Goal: Transaction & Acquisition: Purchase product/service

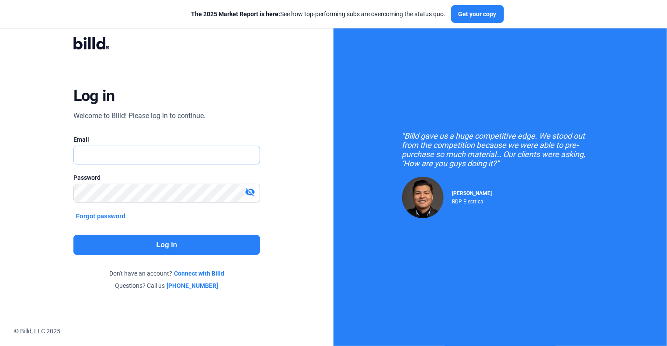
type input "[EMAIL_ADDRESS][DOMAIN_NAME]"
click at [162, 237] on button "Log in" at bounding box center [166, 245] width 187 height 20
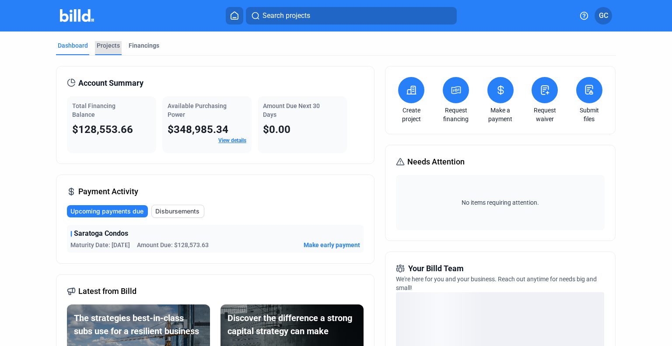
click at [110, 46] on div "Projects" at bounding box center [108, 45] width 23 height 9
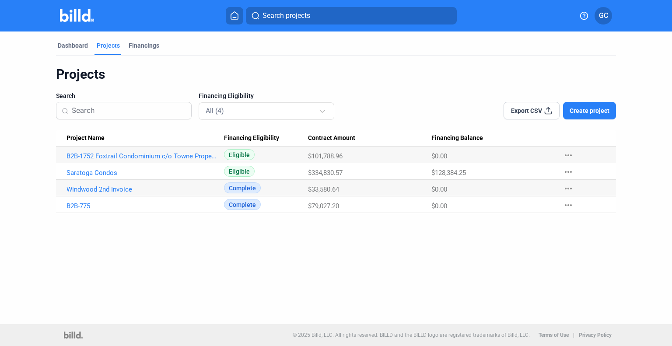
click at [66, 173] on Name "Saratoga Condos" at bounding box center [140, 171] width 168 height 17
click at [87, 175] on link "Saratoga Condos" at bounding box center [142, 173] width 152 height 8
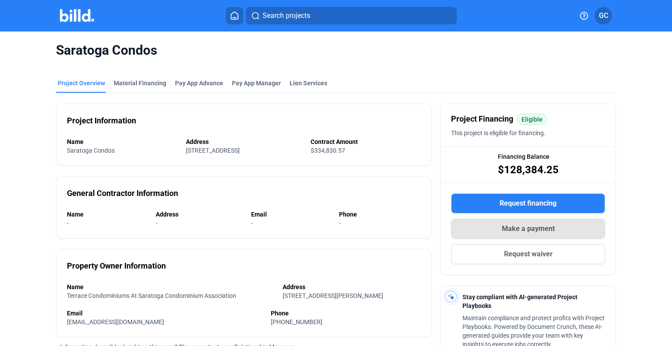
click at [562, 235] on button "Make a payment" at bounding box center [528, 229] width 154 height 20
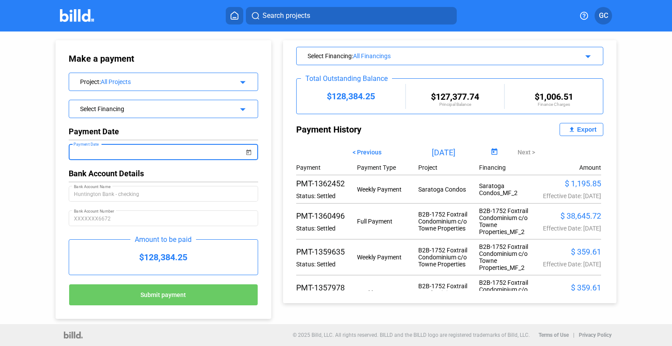
click at [171, 154] on input "Payment Date" at bounding box center [159, 152] width 171 height 10
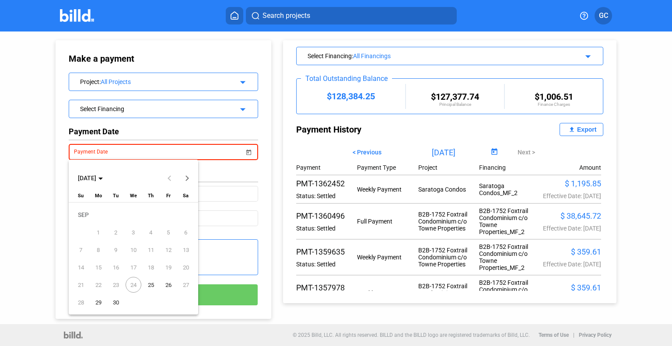
click at [152, 284] on span "25" at bounding box center [151, 285] width 16 height 16
type input "[DATE]"
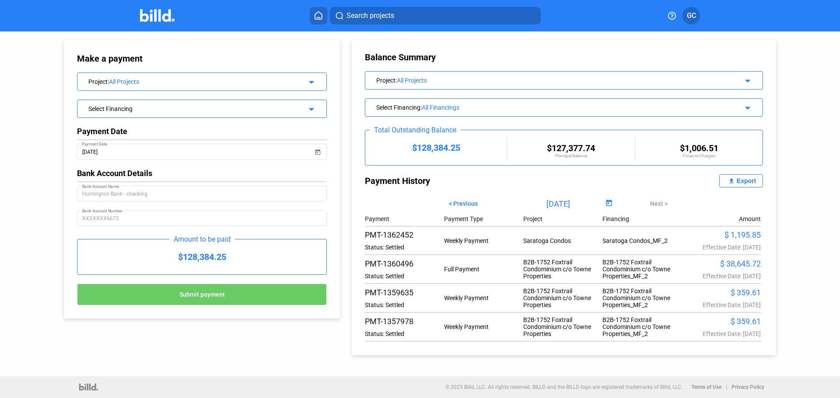
scroll to position [1, 0]
click at [258, 115] on div "Select Financing arrow_drop_down" at bounding box center [201, 107] width 249 height 15
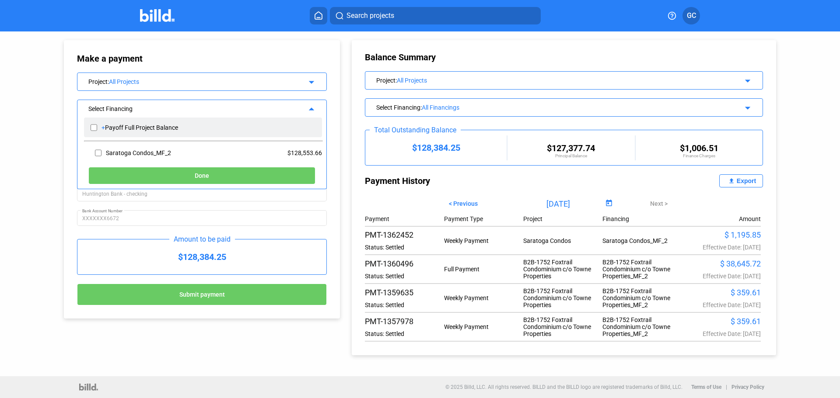
click at [94, 129] on input "checkbox" at bounding box center [94, 127] width 7 height 13
checkbox input "true"
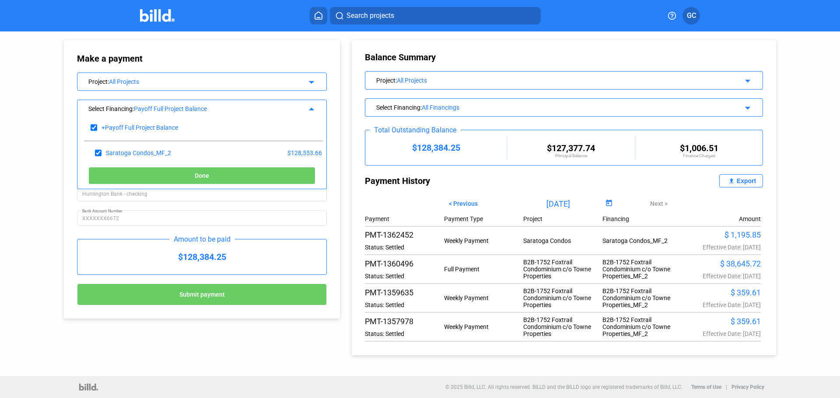
click at [159, 170] on button "Done" at bounding box center [201, 175] width 227 height 17
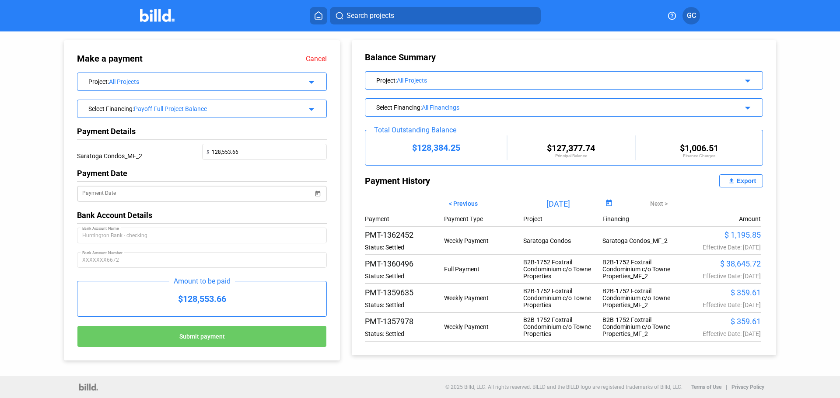
click at [169, 194] on input "Payment Date" at bounding box center [197, 194] width 231 height 10
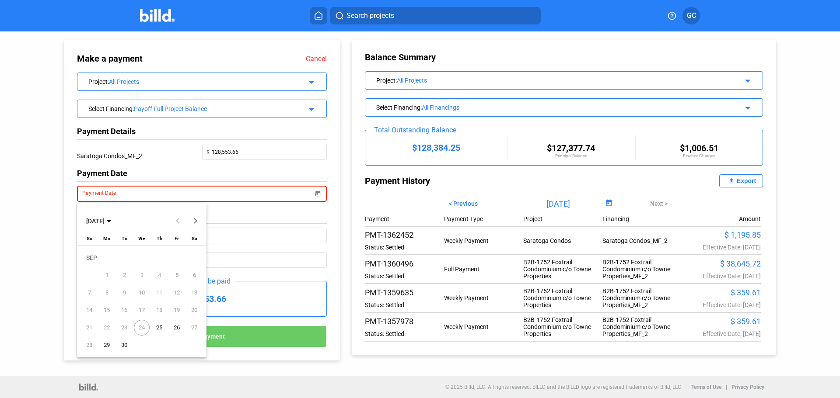
click at [156, 326] on span "25" at bounding box center [159, 328] width 16 height 16
type input "[DATE]"
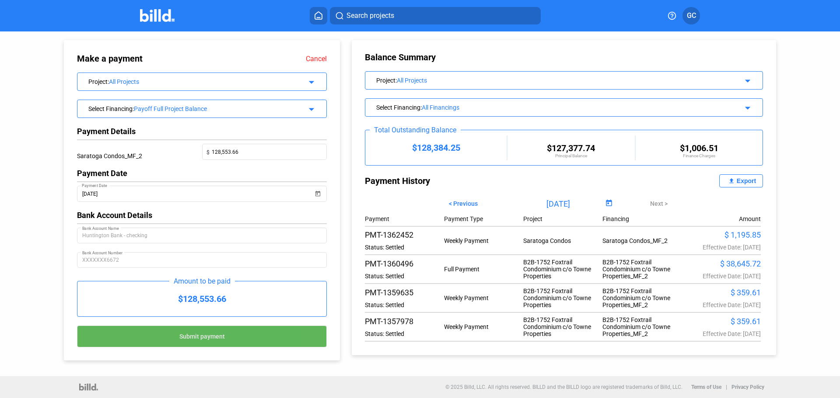
click at [241, 336] on button "Submit payment" at bounding box center [202, 337] width 250 height 22
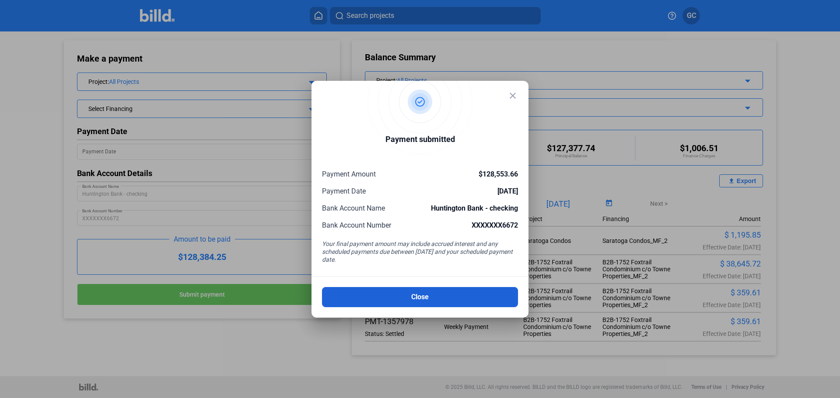
click at [399, 306] on button "Close" at bounding box center [420, 297] width 196 height 20
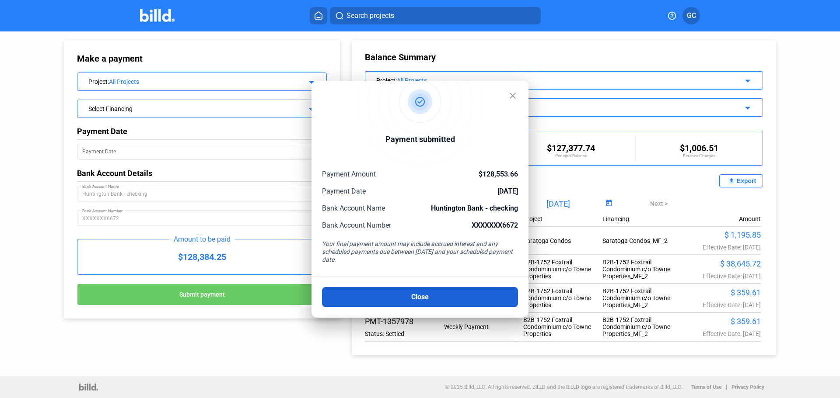
scroll to position [0, 0]
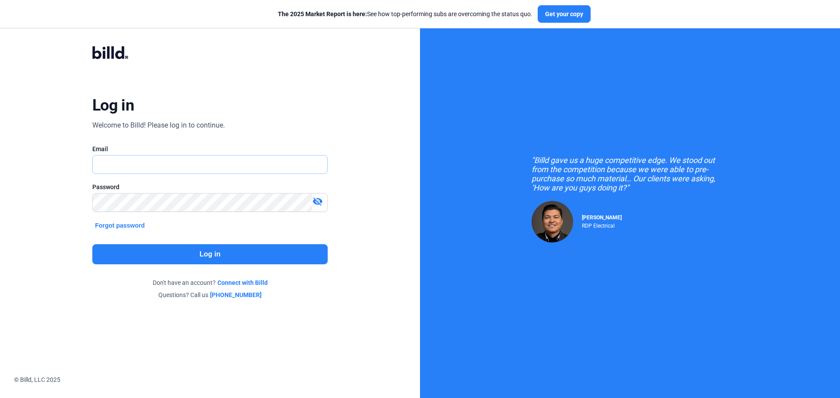
type input "[EMAIL_ADDRESS][DOMAIN_NAME]"
click at [185, 246] on button "Log in" at bounding box center [209, 254] width 235 height 20
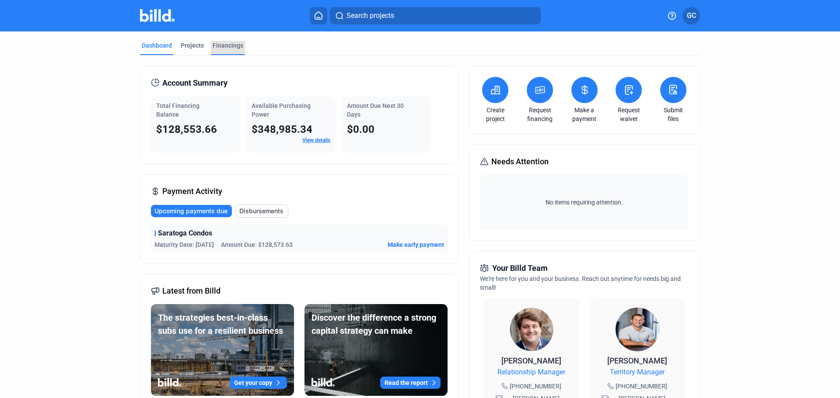
click at [218, 48] on div "Financings" at bounding box center [228, 45] width 31 height 9
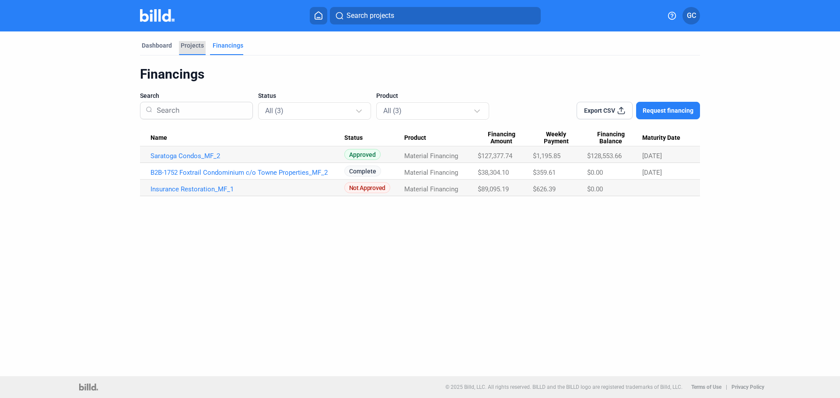
click at [195, 44] on div "Projects" at bounding box center [192, 45] width 23 height 9
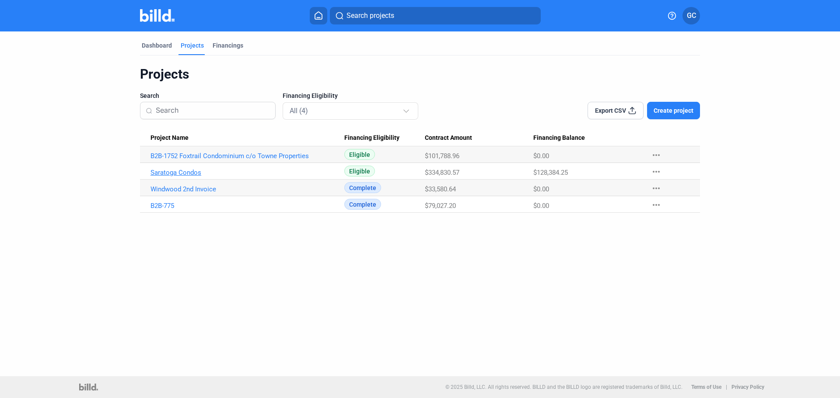
click at [173, 170] on link "Saratoga Condos" at bounding box center [247, 173] width 194 height 8
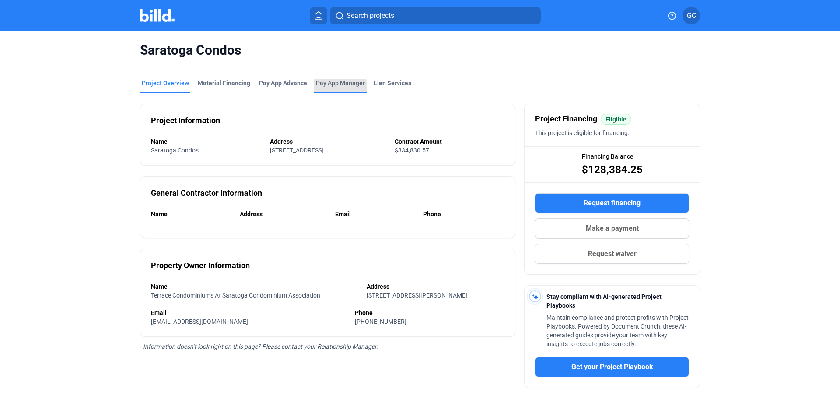
click at [321, 87] on div "Pay App Manager" at bounding box center [340, 86] width 52 height 14
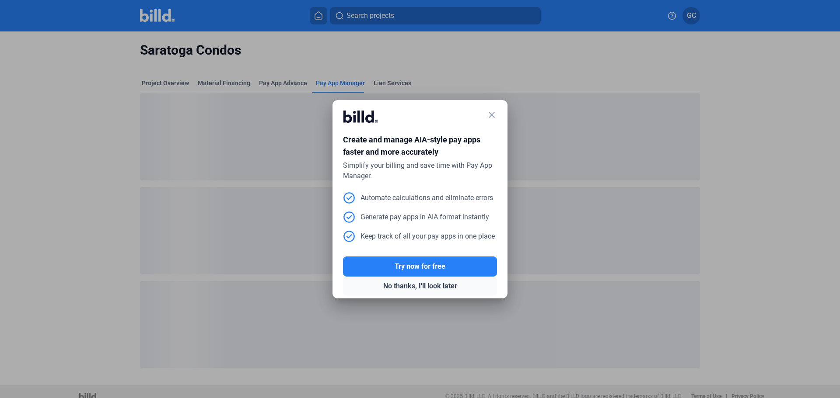
click at [424, 288] on button "No thanks, I'll look later" at bounding box center [420, 286] width 154 height 19
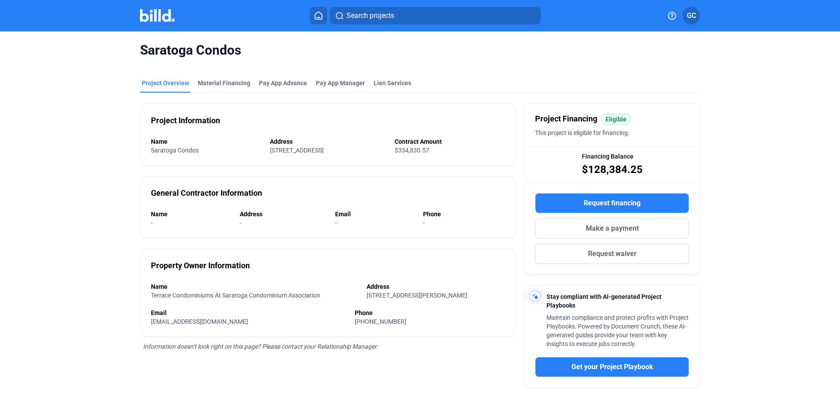
click at [156, 19] on img at bounding box center [157, 15] width 35 height 13
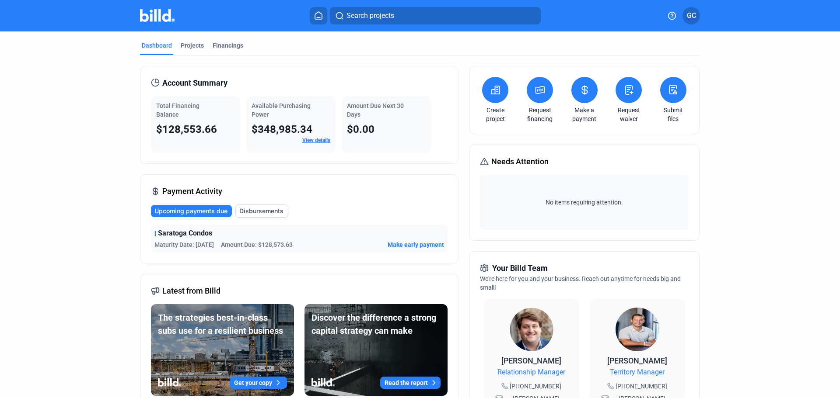
click at [693, 14] on span "GC" at bounding box center [691, 15] width 9 height 10
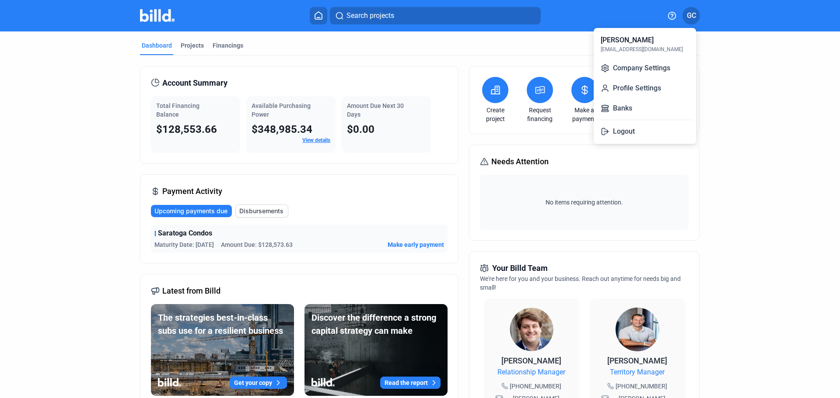
click at [693, 14] on div at bounding box center [420, 199] width 840 height 398
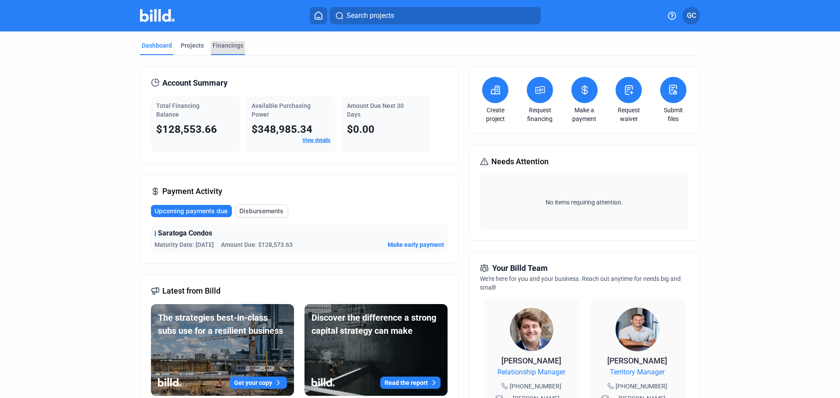
click at [233, 43] on div "Financings" at bounding box center [228, 45] width 31 height 9
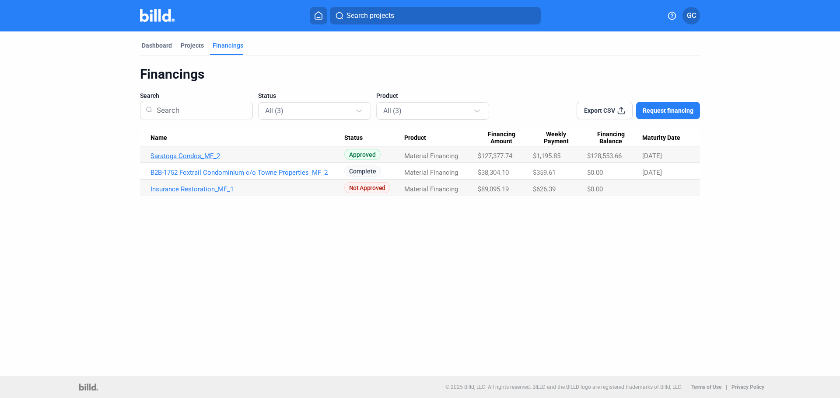
click at [199, 157] on link "Saratoga Condos_MF_2" at bounding box center [247, 156] width 194 height 8
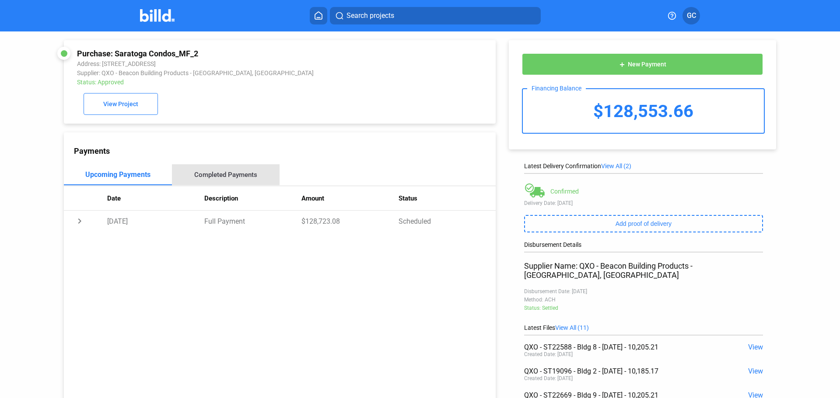
click at [243, 177] on div "Completed Payments" at bounding box center [225, 175] width 63 height 8
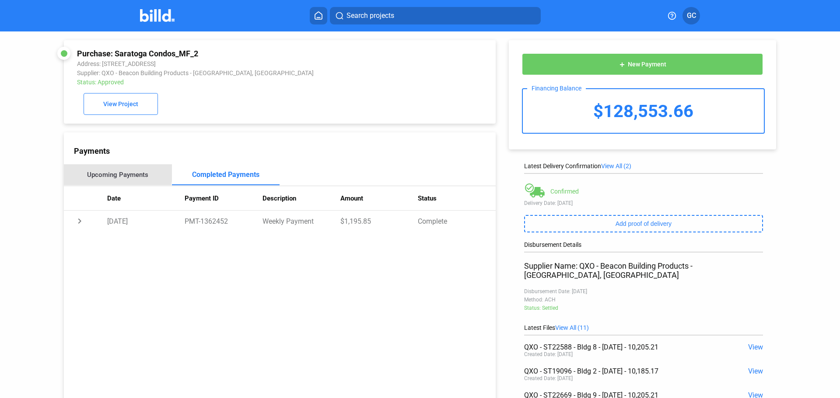
click at [95, 173] on div "Upcoming Payments" at bounding box center [118, 174] width 108 height 21
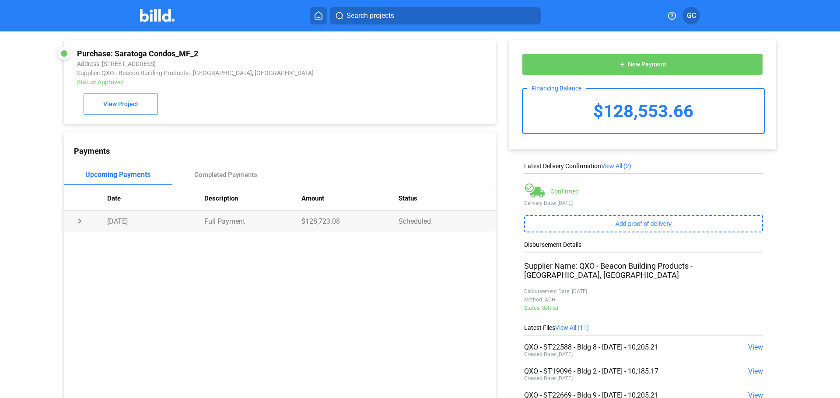
click at [82, 223] on td "chevron_right" at bounding box center [85, 221] width 43 height 21
click at [321, 223] on td "$128,723.08" at bounding box center [349, 221] width 97 height 21
click at [82, 221] on td "chevron_right" at bounding box center [85, 221] width 43 height 21
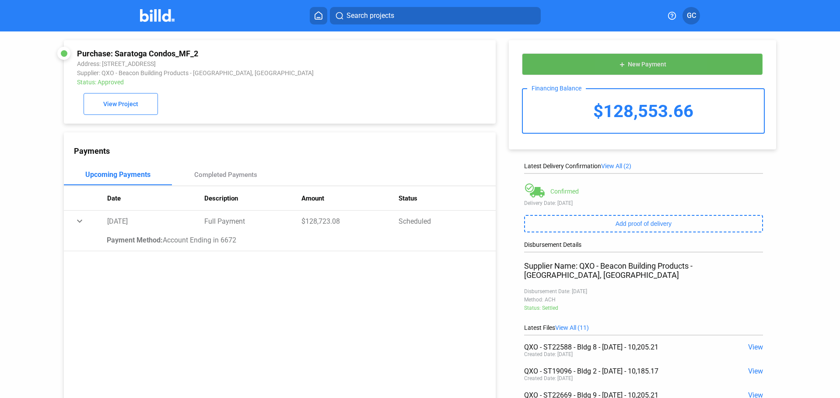
click at [620, 65] on mat-icon "add" at bounding box center [621, 64] width 7 height 7
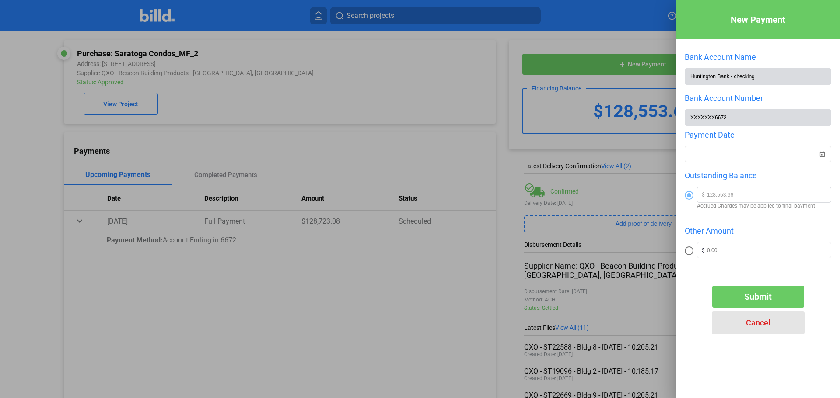
click at [750, 327] on span "Cancel" at bounding box center [758, 322] width 24 height 9
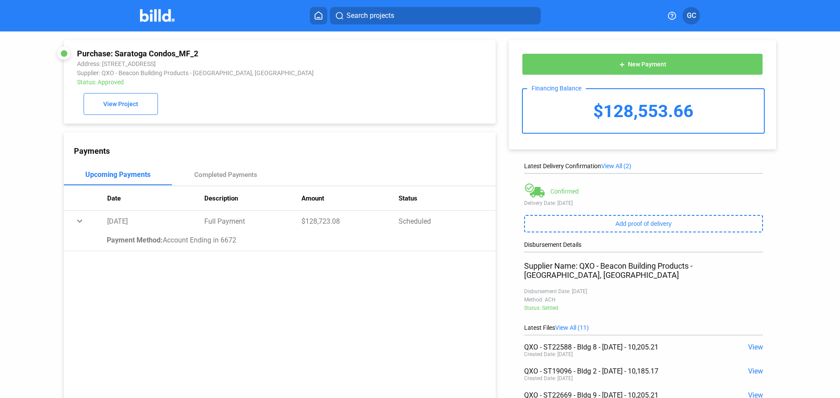
click at [134, 10] on div "Search projects GC" at bounding box center [420, 15] width 682 height 17
click at [149, 16] on img at bounding box center [157, 15] width 35 height 13
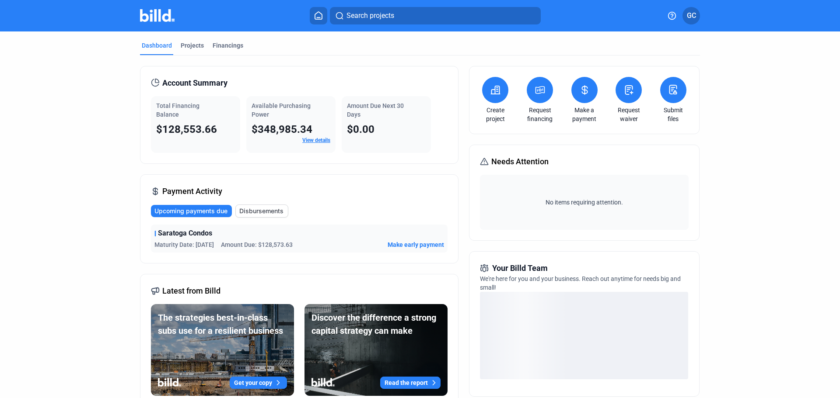
click at [581, 98] on button at bounding box center [584, 90] width 26 height 26
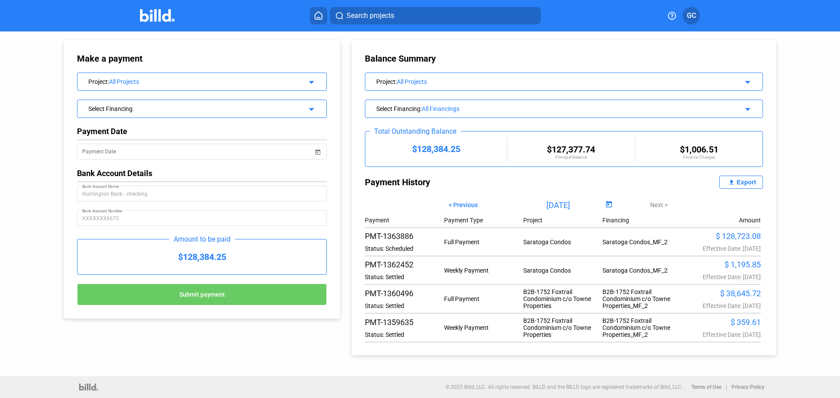
click at [730, 185] on mat-icon "file_upload" at bounding box center [731, 182] width 10 height 10
